Goal: Transaction & Acquisition: Purchase product/service

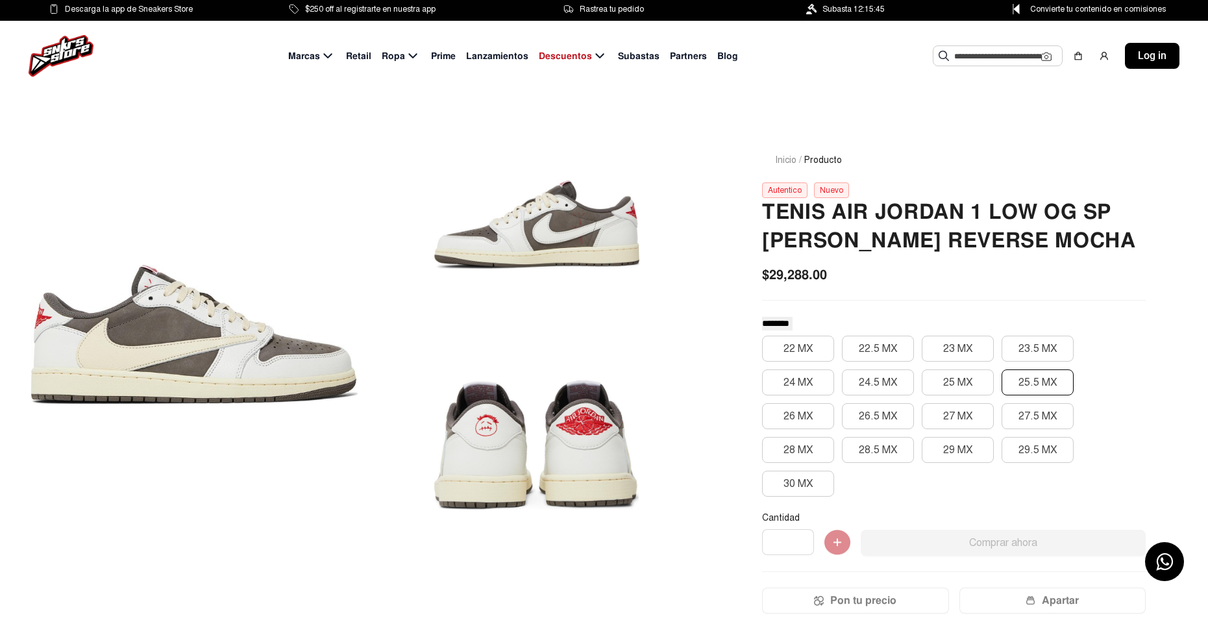
click at [1032, 379] on button "25.5 MX" at bounding box center [1038, 382] width 72 height 26
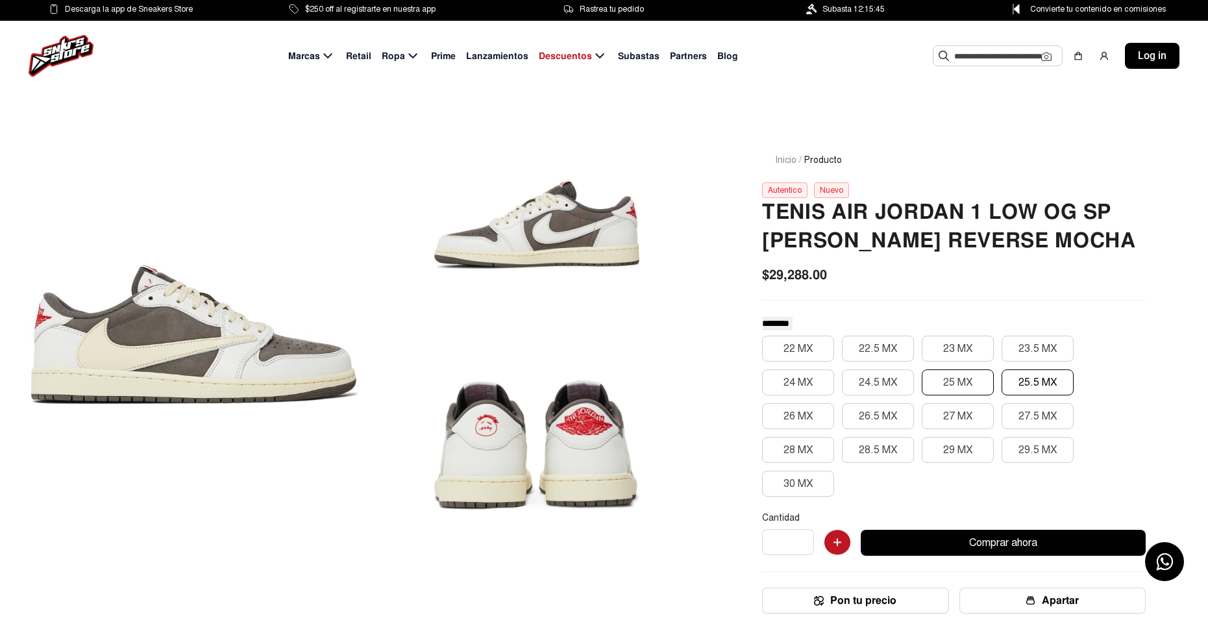
click at [963, 380] on button "25 MX" at bounding box center [958, 382] width 72 height 26
click at [953, 412] on button "27 MX" at bounding box center [958, 416] width 72 height 26
click at [886, 420] on button "26.5 MX" at bounding box center [878, 416] width 72 height 26
click at [865, 453] on button "28.5 MX" at bounding box center [878, 450] width 72 height 26
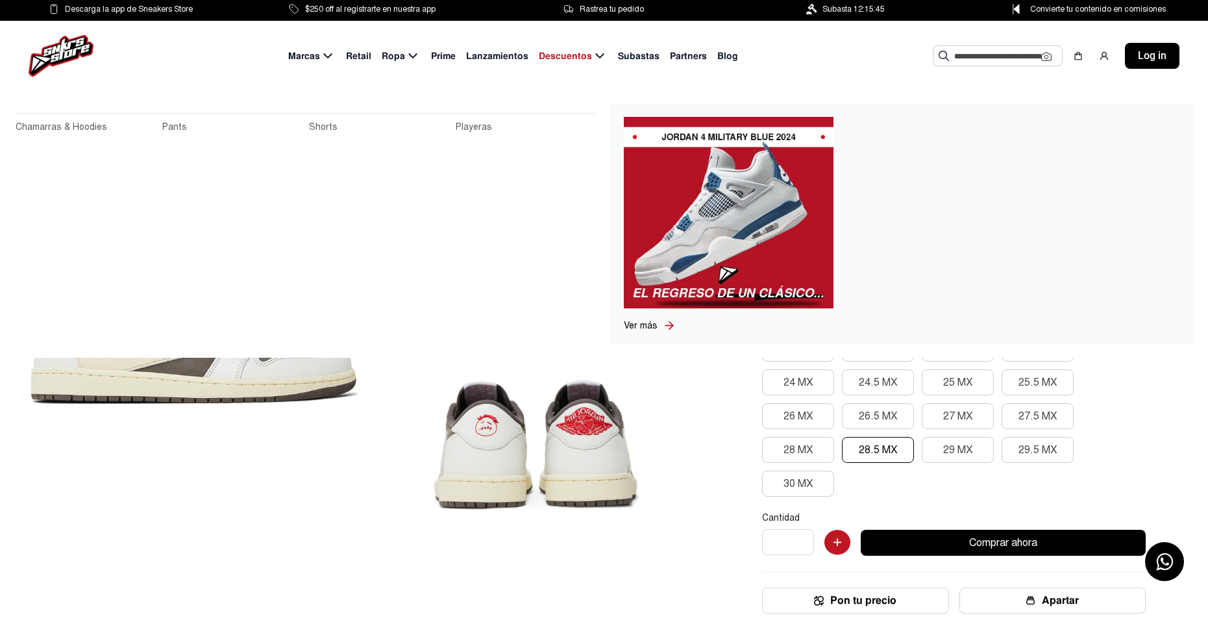
click at [58, 46] on img at bounding box center [61, 56] width 65 height 42
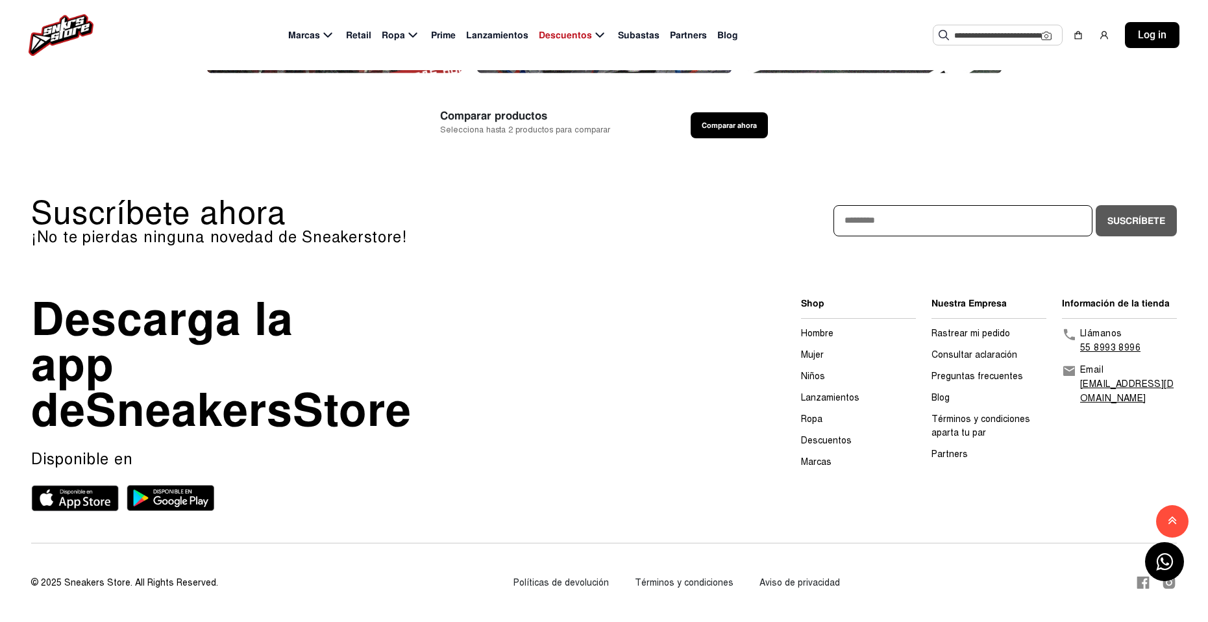
scroll to position [4136, 0]
